Goal: Browse casually: Explore the website without a specific task or goal

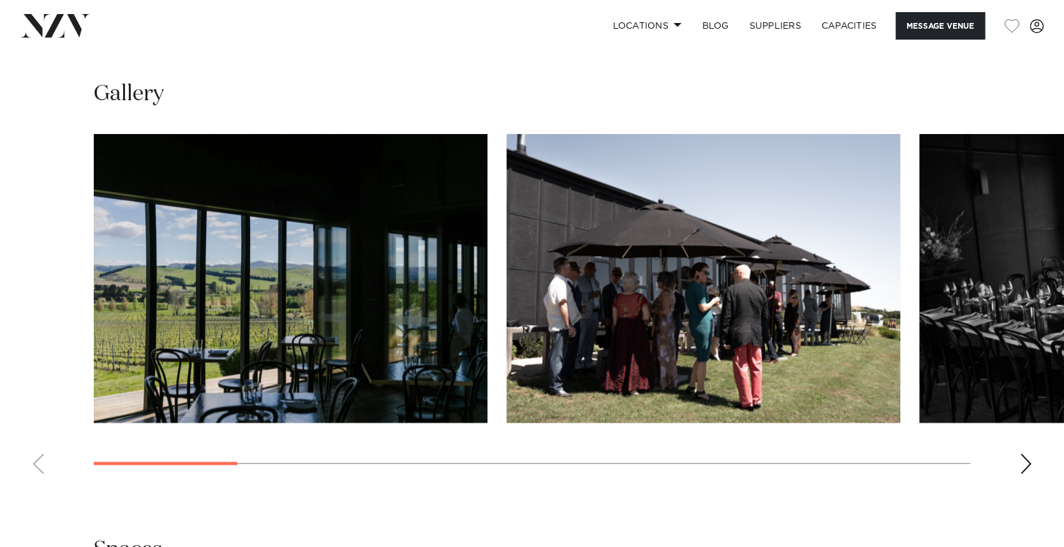
scroll to position [1230, 0]
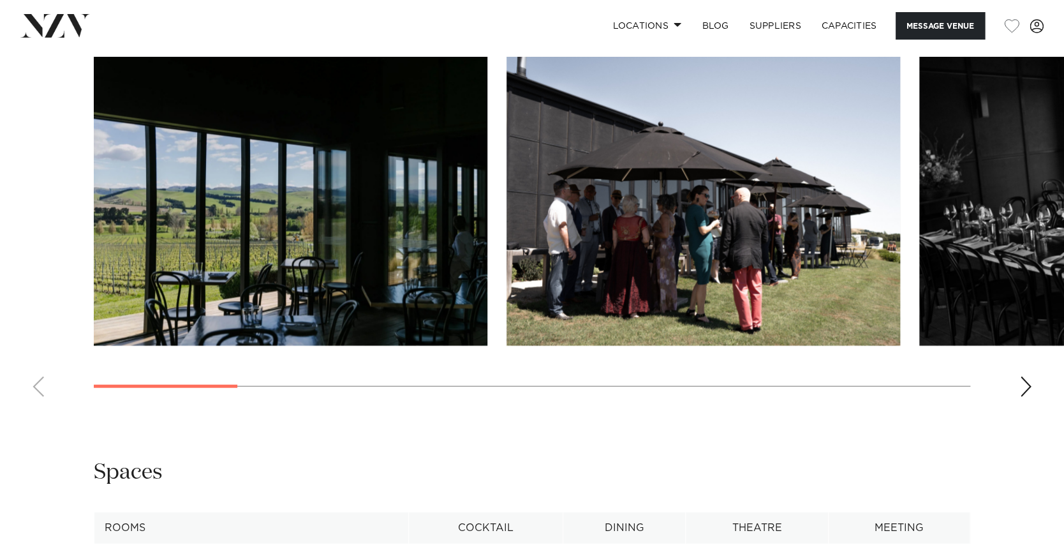
click at [1024, 385] on div "Next slide" at bounding box center [1026, 386] width 13 height 20
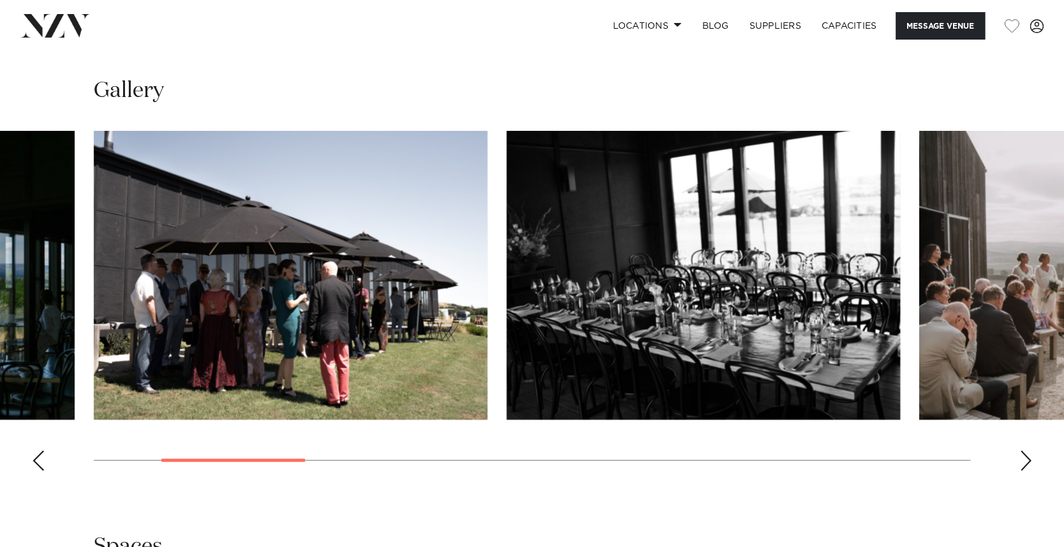
scroll to position [1148, 0]
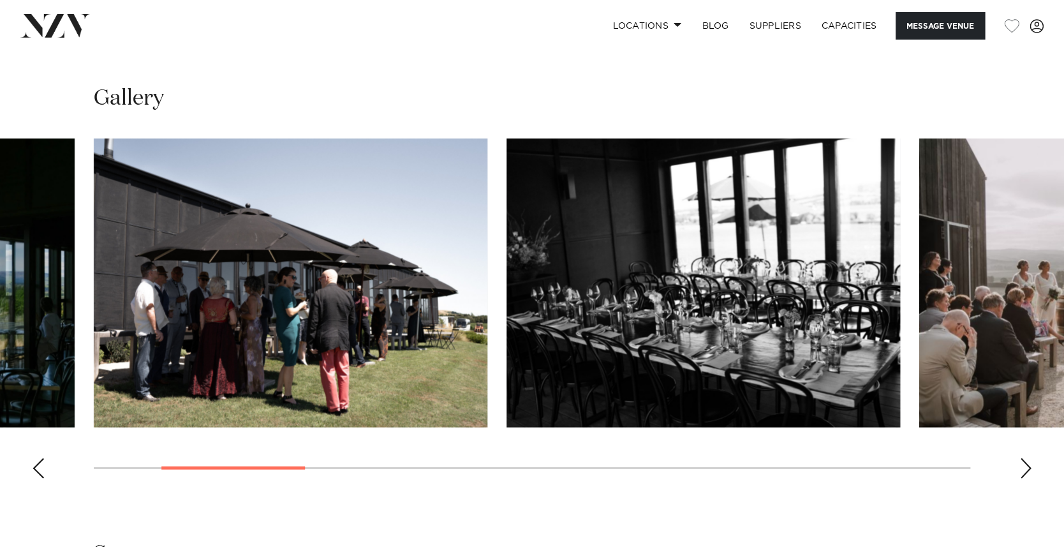
click at [1026, 461] on div "Next slide" at bounding box center [1026, 468] width 13 height 20
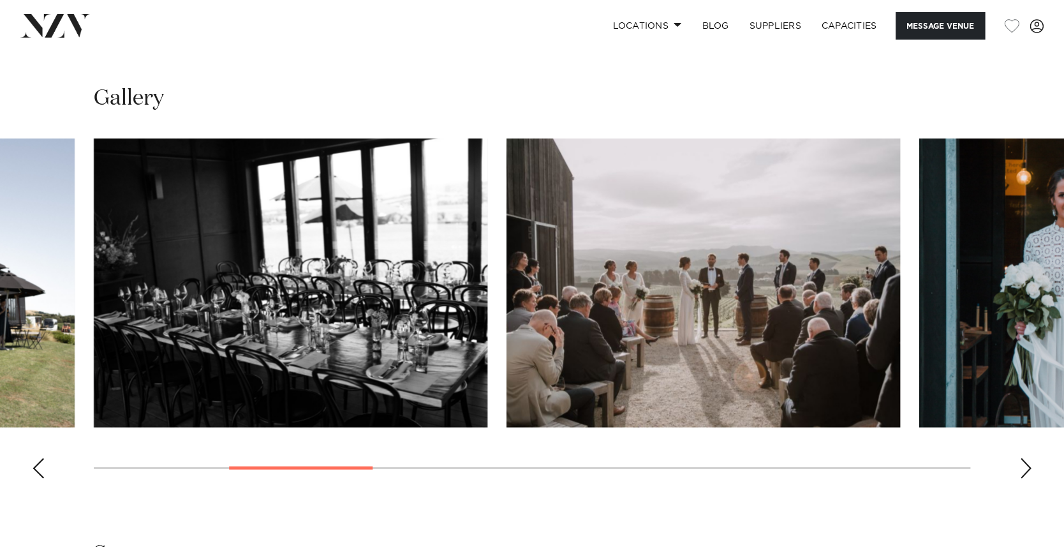
click at [1026, 461] on div "Next slide" at bounding box center [1026, 468] width 13 height 20
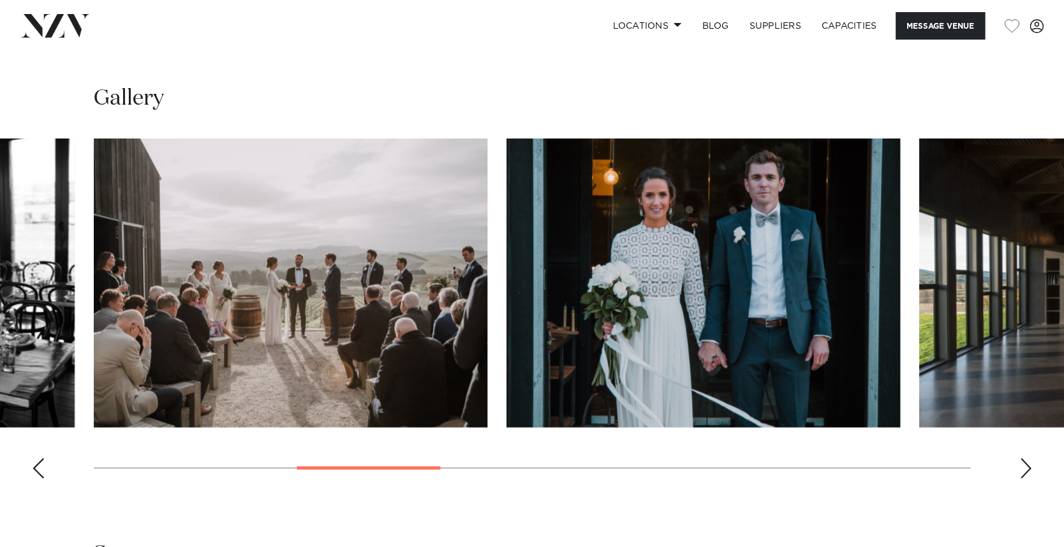
click at [1029, 462] on div "Next slide" at bounding box center [1026, 468] width 13 height 20
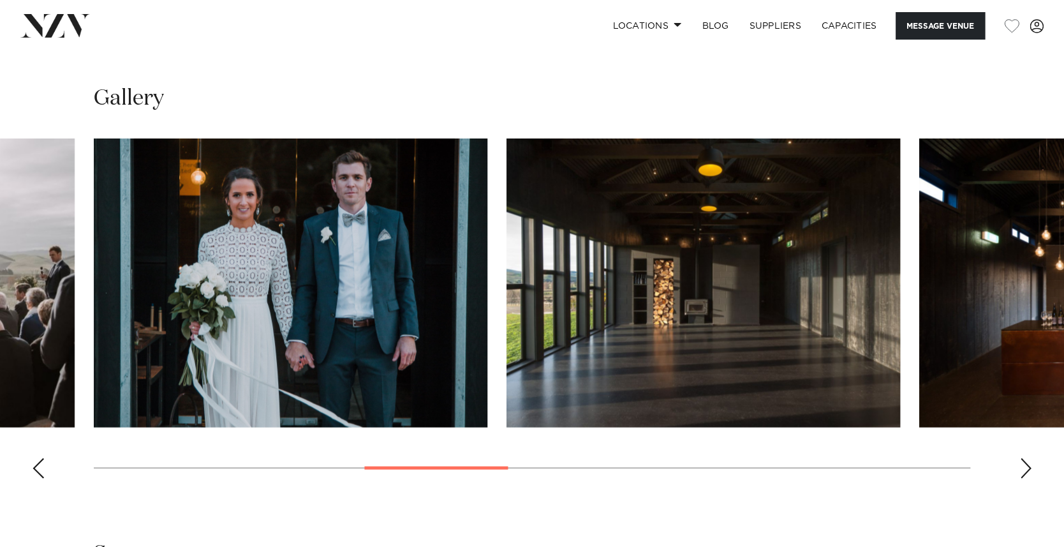
click at [1029, 463] on div "Next slide" at bounding box center [1026, 468] width 13 height 20
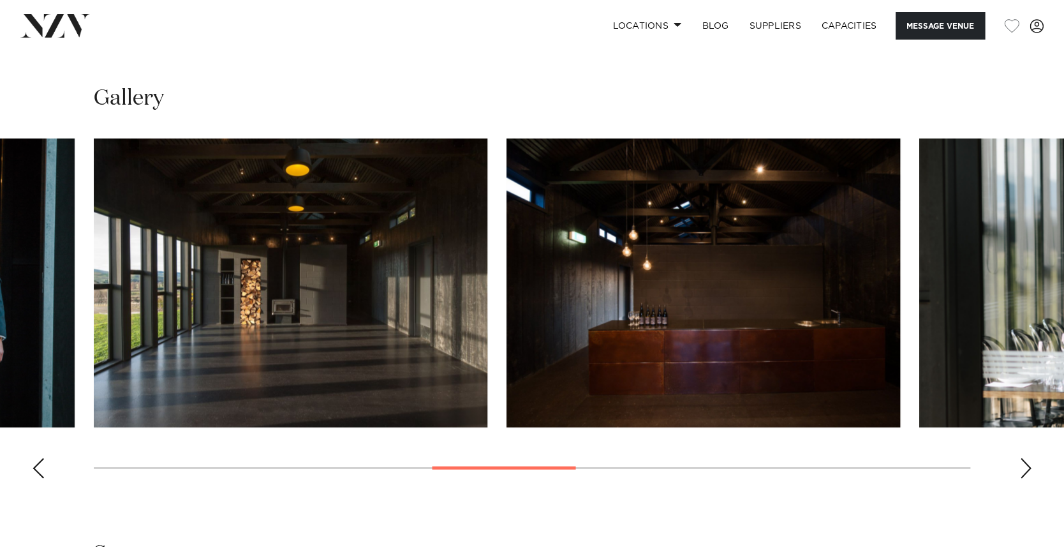
click at [1029, 463] on div "Next slide" at bounding box center [1026, 468] width 13 height 20
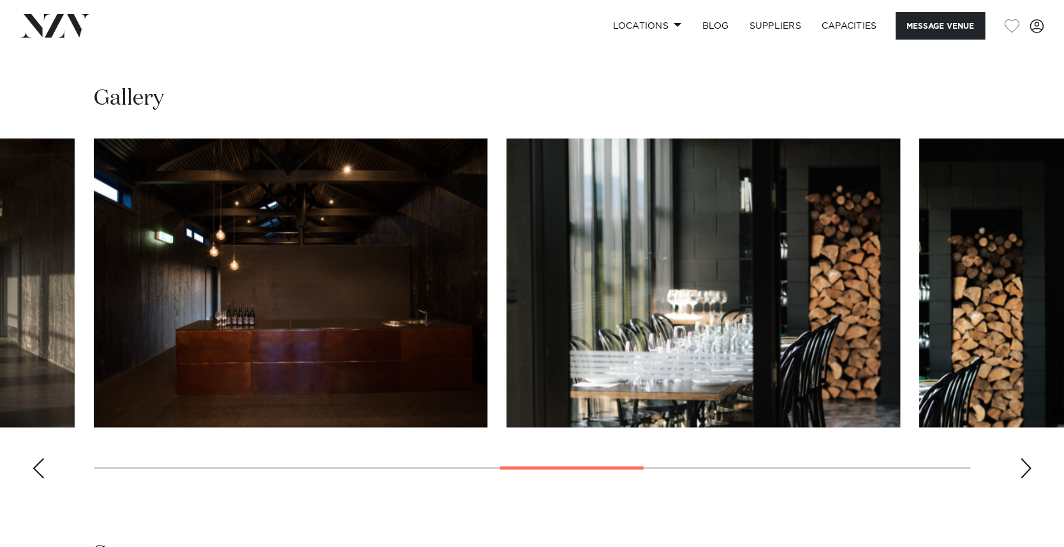
click at [1029, 463] on div "Next slide" at bounding box center [1026, 468] width 13 height 20
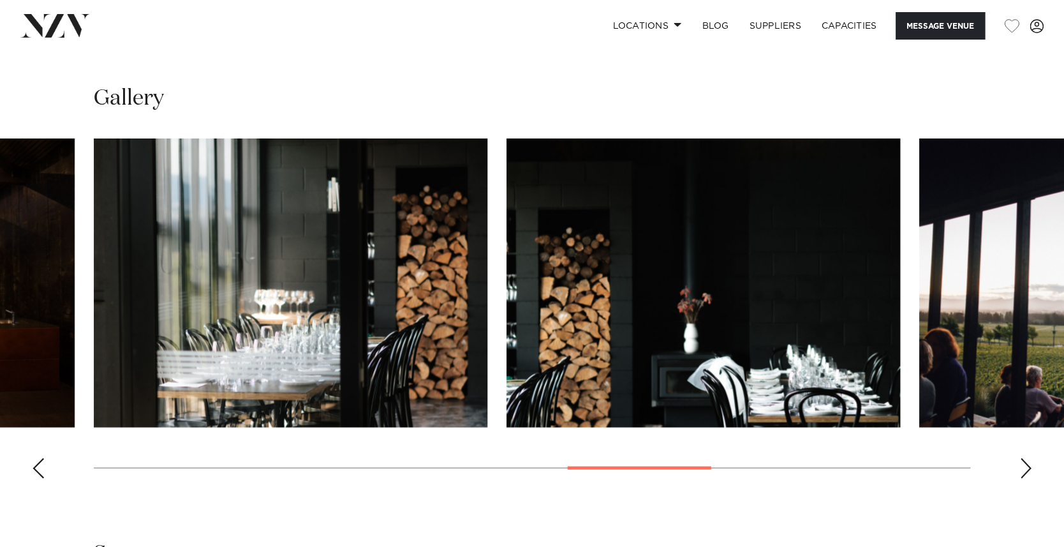
click at [1028, 463] on div "Next slide" at bounding box center [1026, 468] width 13 height 20
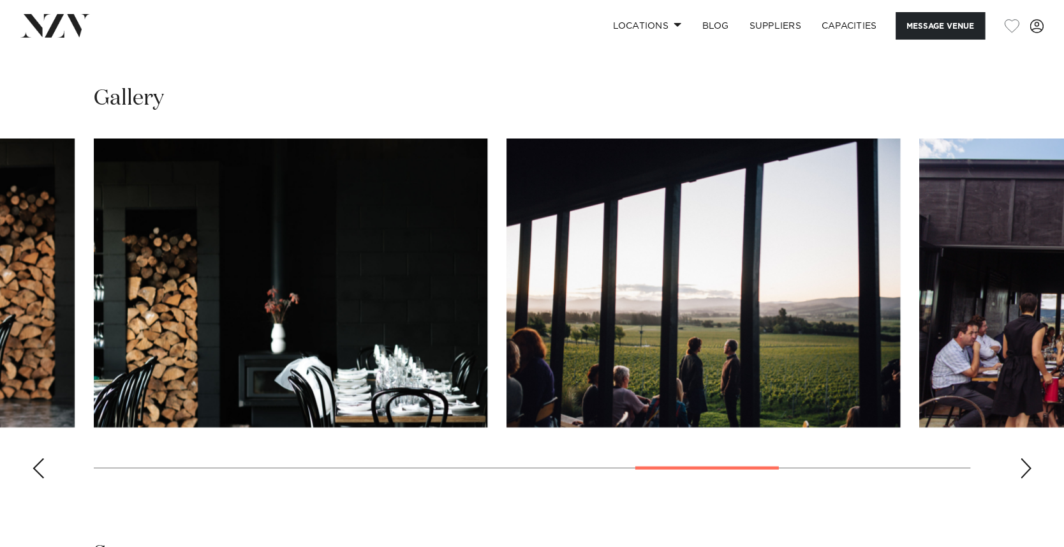
click at [1027, 463] on div "Next slide" at bounding box center [1026, 468] width 13 height 20
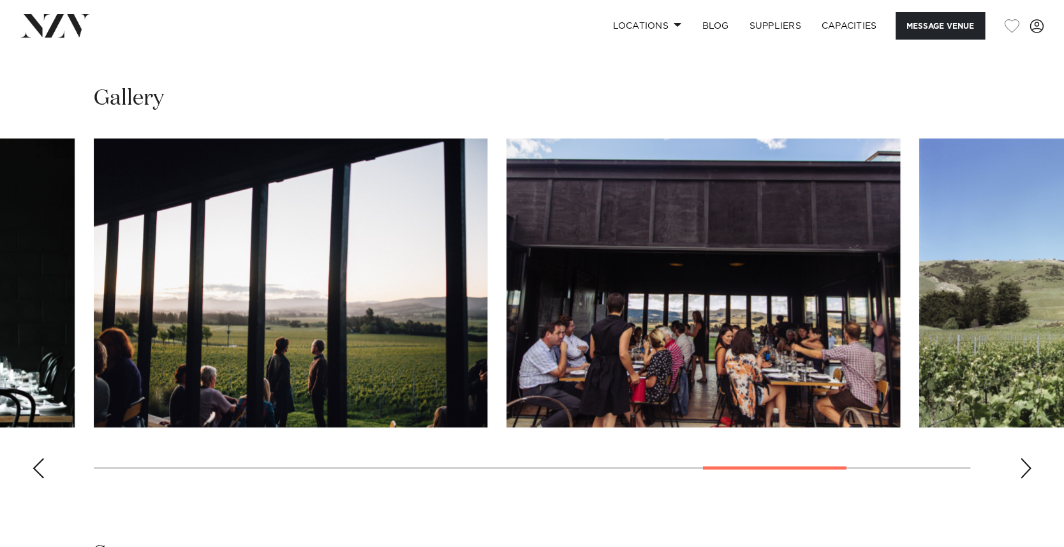
click at [1019, 466] on swiper-container at bounding box center [532, 313] width 1064 height 350
click at [1024, 470] on div "Next slide" at bounding box center [1026, 468] width 13 height 20
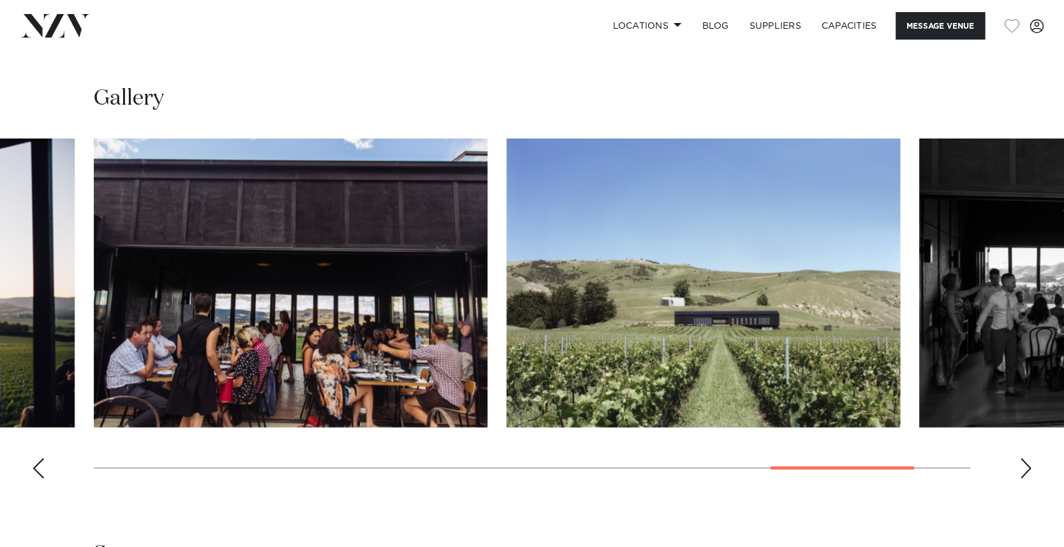
click at [1031, 465] on div "Next slide" at bounding box center [1026, 468] width 13 height 20
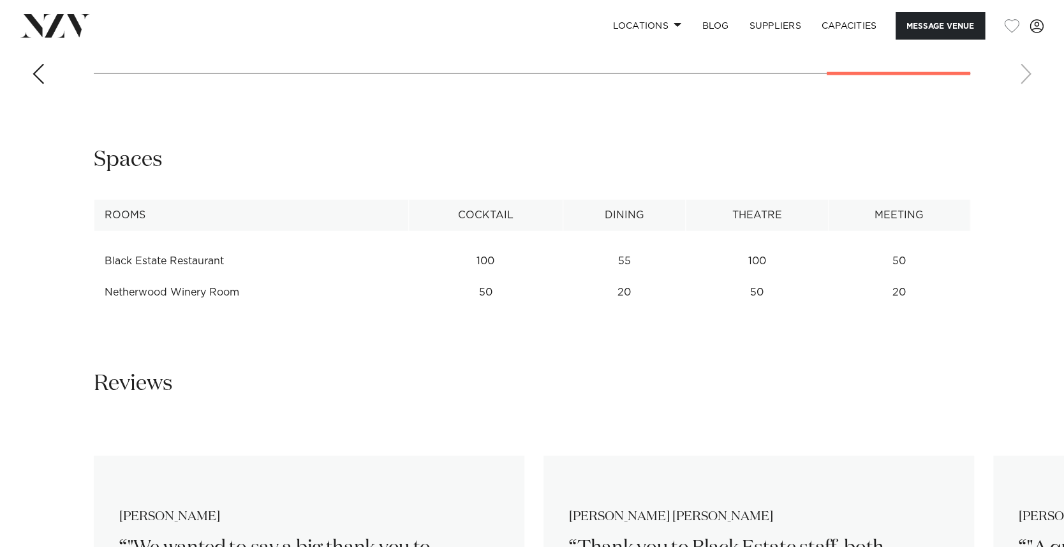
scroll to position [1558, 0]
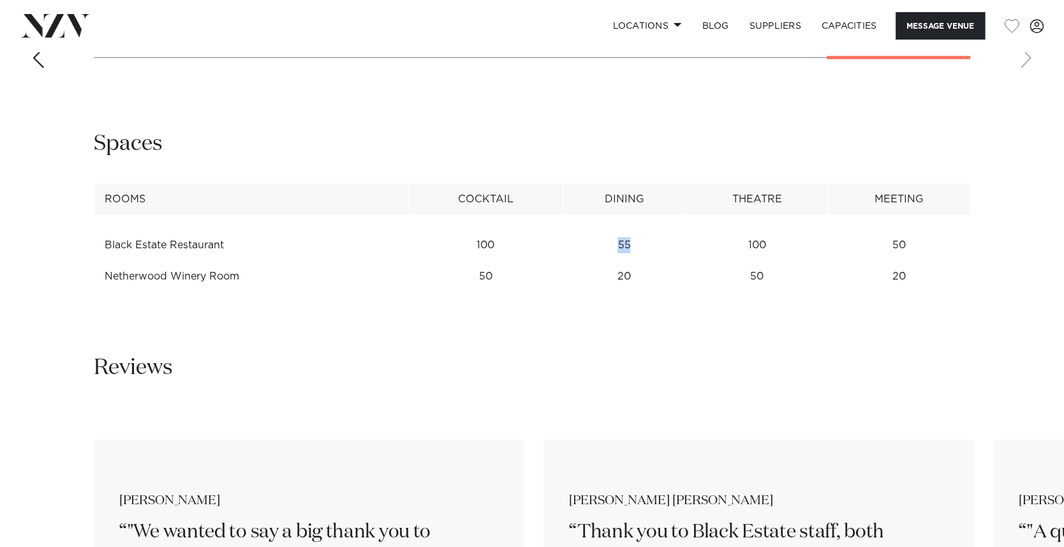
drag, startPoint x: 618, startPoint y: 245, endPoint x: 639, endPoint y: 245, distance: 20.4
click at [639, 245] on td "55" at bounding box center [624, 245] width 123 height 31
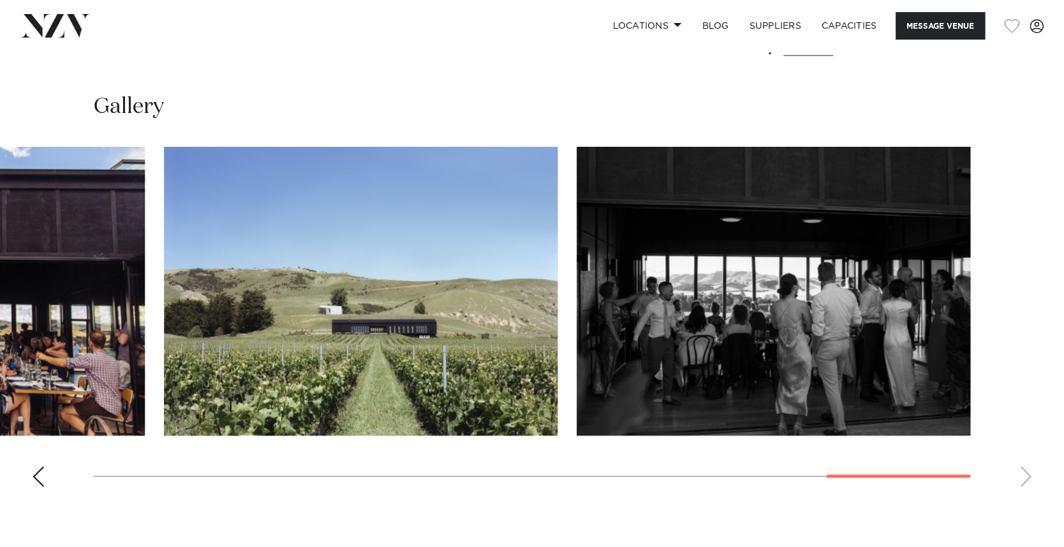
scroll to position [1148, 0]
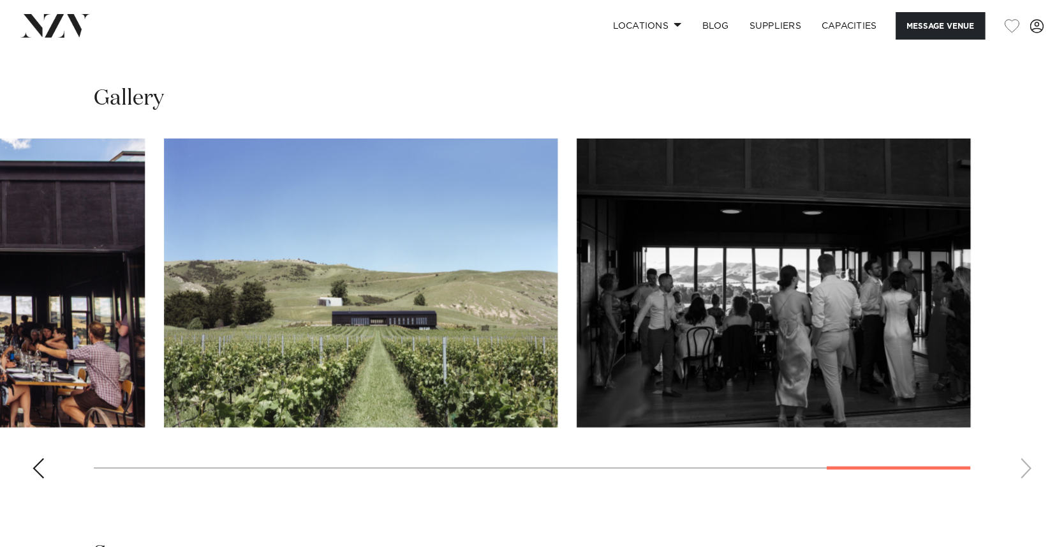
click at [32, 472] on div "Previous slide" at bounding box center [38, 468] width 13 height 20
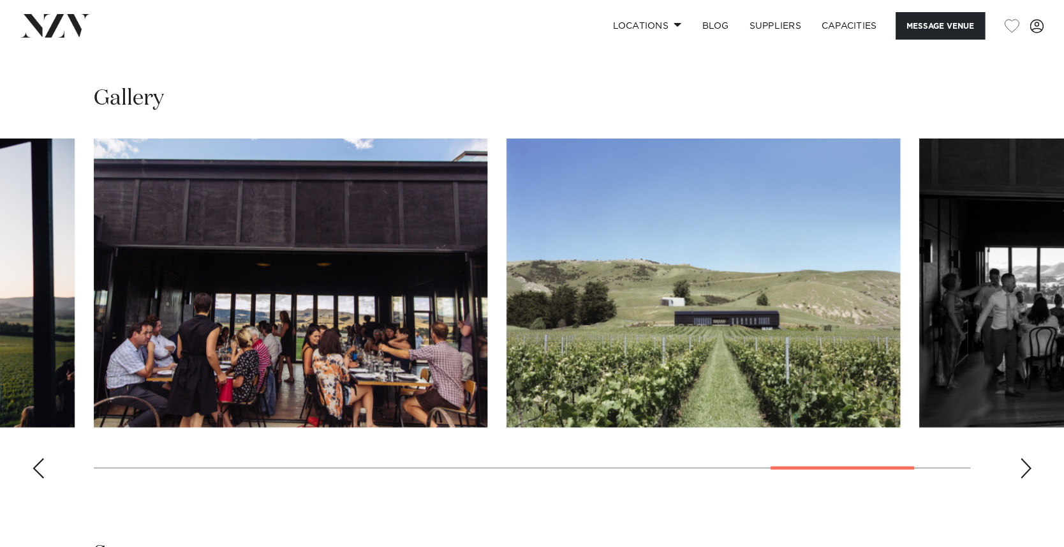
click at [32, 472] on div "Previous slide" at bounding box center [38, 468] width 13 height 20
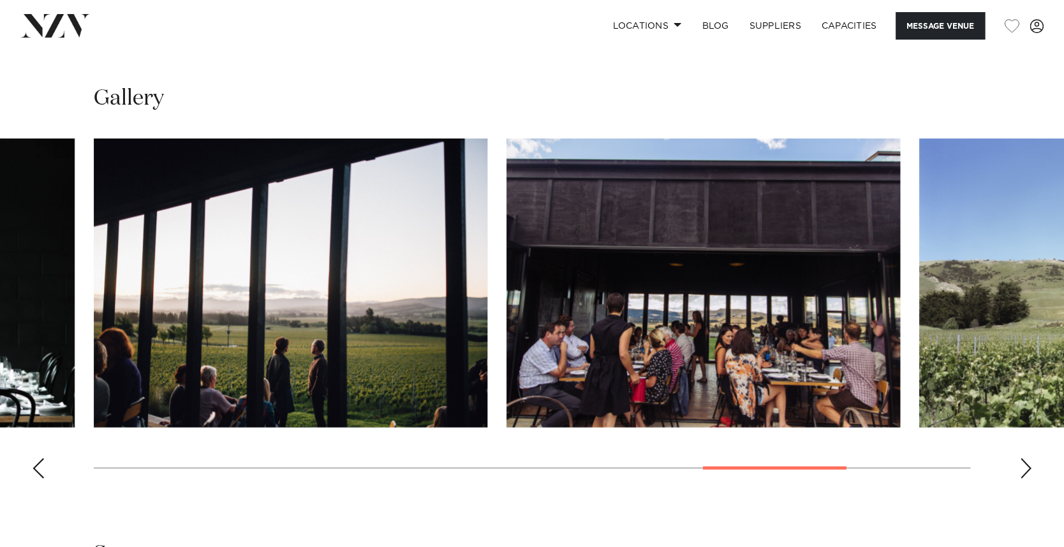
click at [32, 470] on div "Previous slide" at bounding box center [38, 468] width 13 height 20
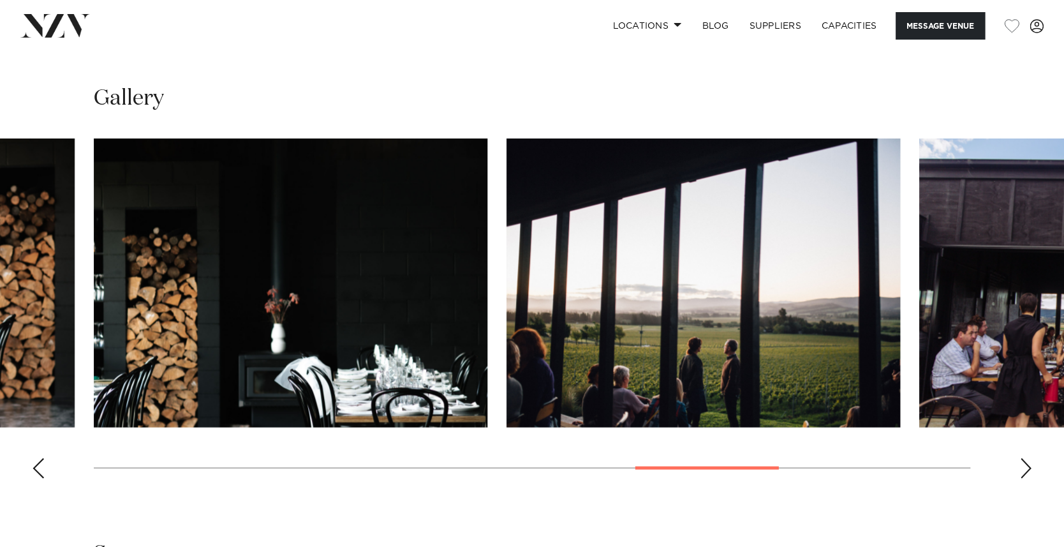
click at [32, 470] on div "Previous slide" at bounding box center [38, 468] width 13 height 20
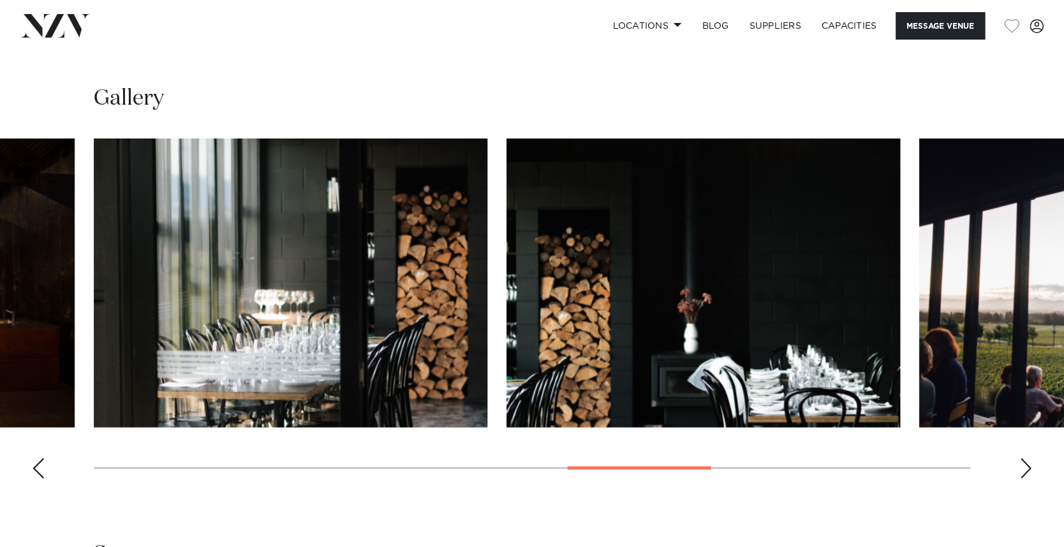
click at [32, 470] on div "Previous slide" at bounding box center [38, 468] width 13 height 20
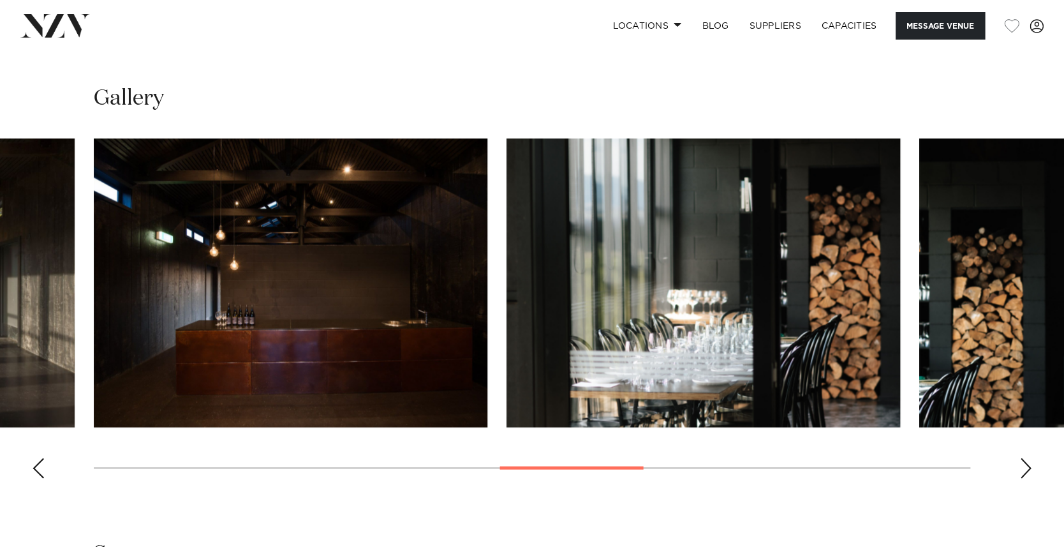
click at [32, 470] on div "Previous slide" at bounding box center [38, 468] width 13 height 20
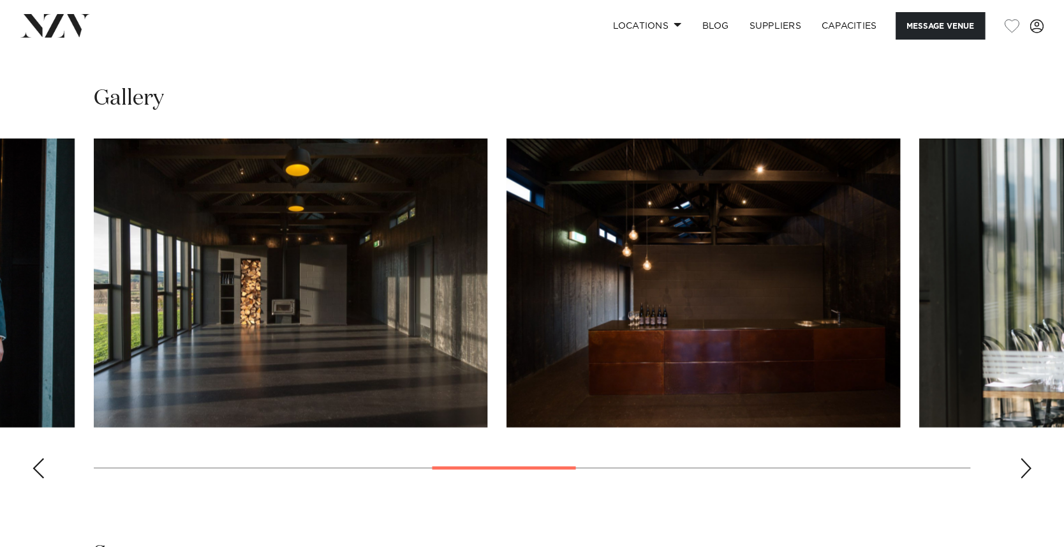
click at [32, 470] on div "Previous slide" at bounding box center [38, 468] width 13 height 20
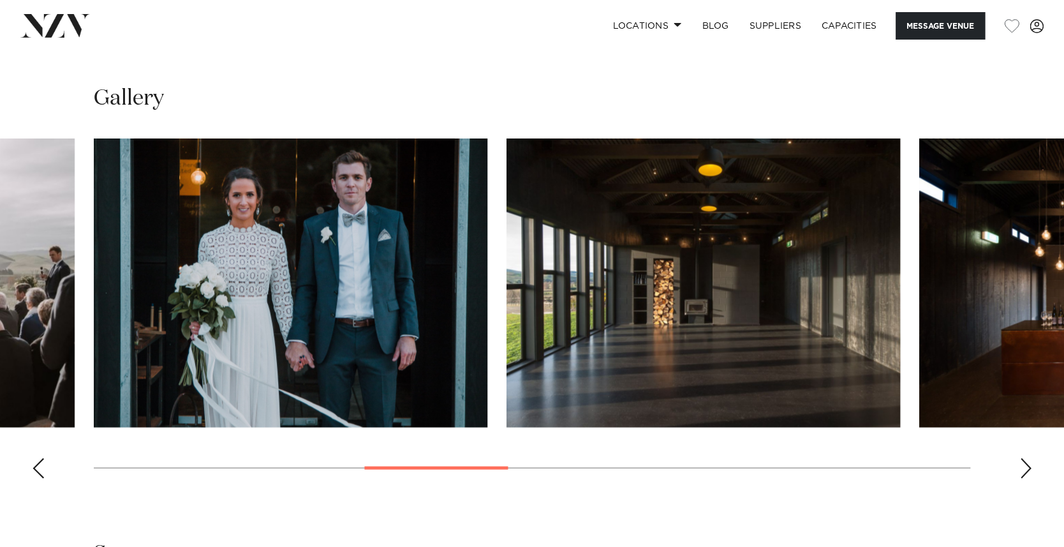
click at [32, 470] on div "Previous slide" at bounding box center [38, 468] width 13 height 20
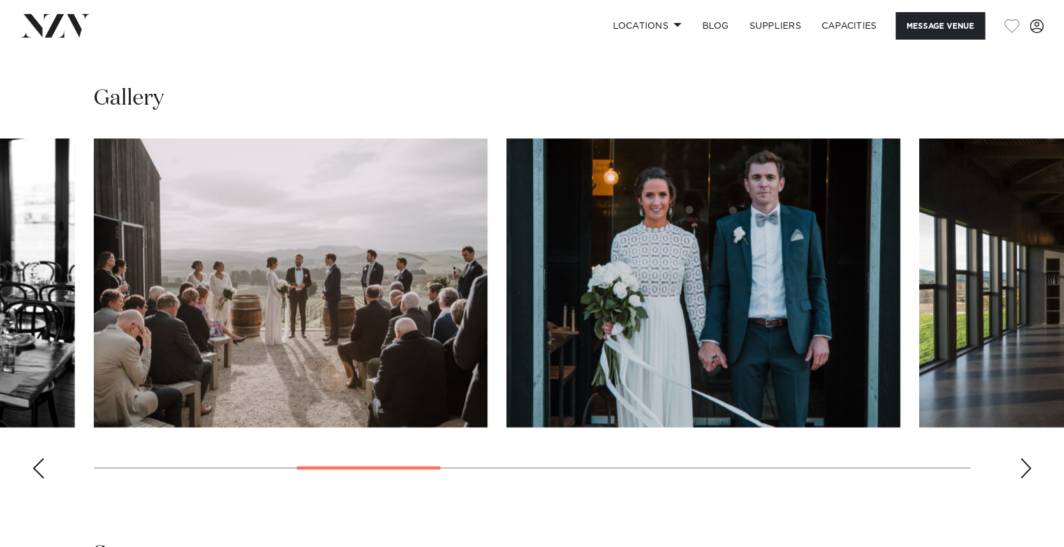
click at [32, 470] on div "Previous slide" at bounding box center [38, 468] width 13 height 20
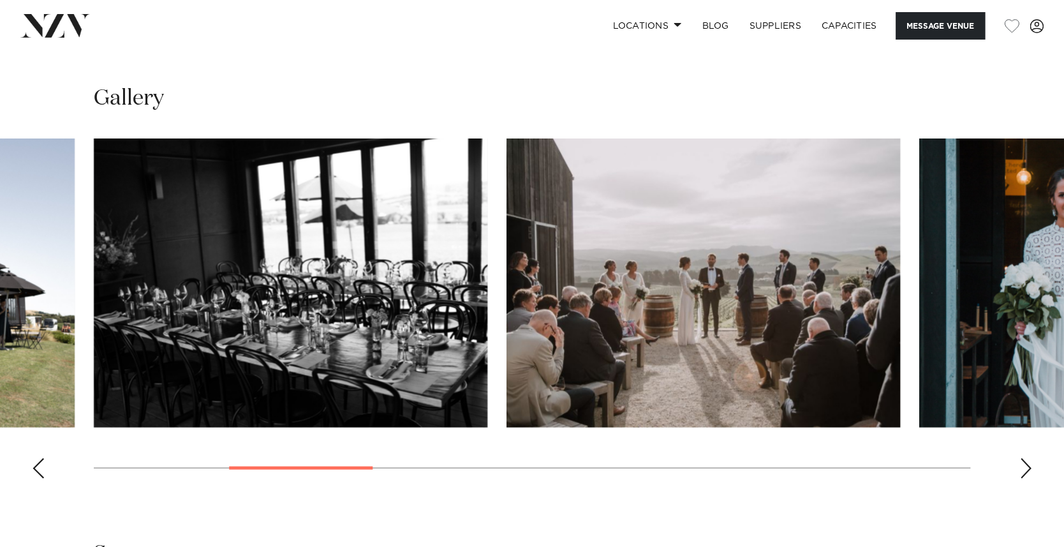
click at [32, 470] on div "Previous slide" at bounding box center [38, 468] width 13 height 20
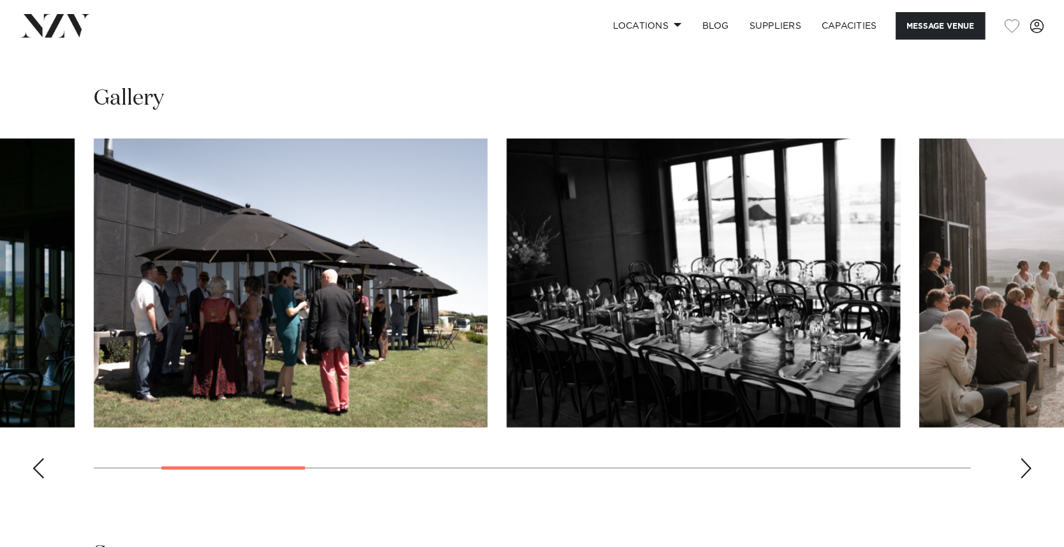
click at [32, 470] on div "Previous slide" at bounding box center [38, 468] width 13 height 20
